Goal: Task Accomplishment & Management: Complete application form

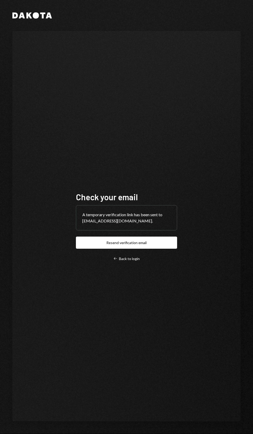
scroll to position [3, 0]
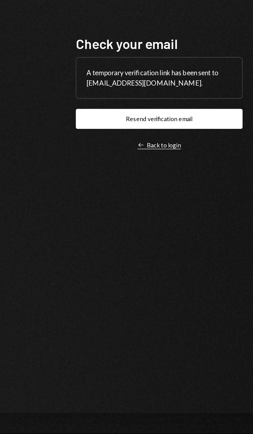
click at [124, 261] on div "Left Arrow Back to login" at bounding box center [126, 259] width 26 height 5
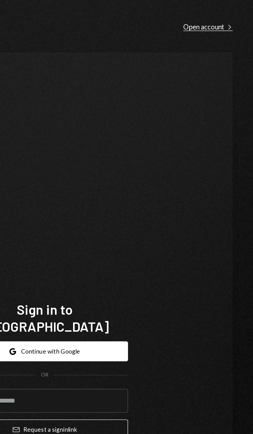
click at [235, 17] on div "Open account Right Caret" at bounding box center [225, 16] width 30 height 5
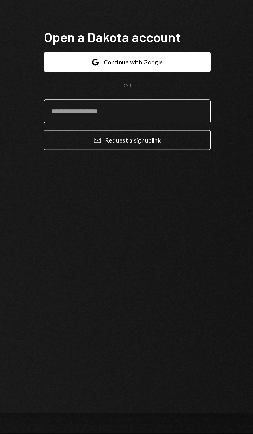
click at [160, 245] on input "email" at bounding box center [126, 238] width 101 height 14
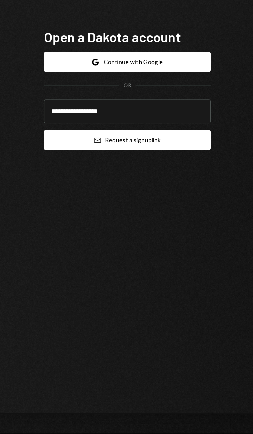
type input "**********"
click at [157, 262] on button "Email Request a sign up link" at bounding box center [126, 256] width 101 height 12
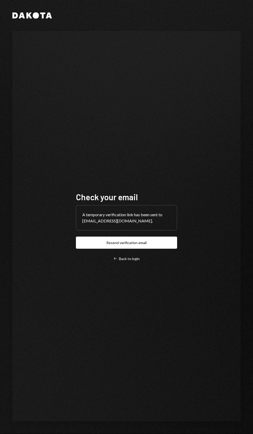
scroll to position [16, 0]
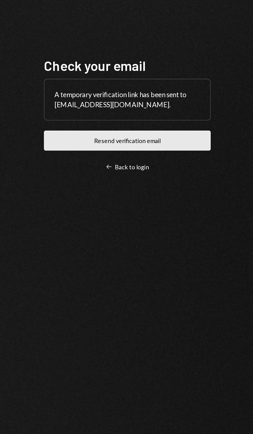
click at [161, 249] on button "Resend verification email" at bounding box center [126, 243] width 101 height 12
